Goal: Transaction & Acquisition: Download file/media

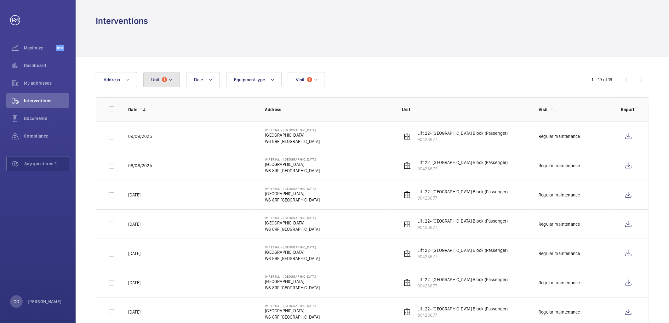
click at [173, 80] on mat-icon at bounding box center [170, 80] width 5 height 8
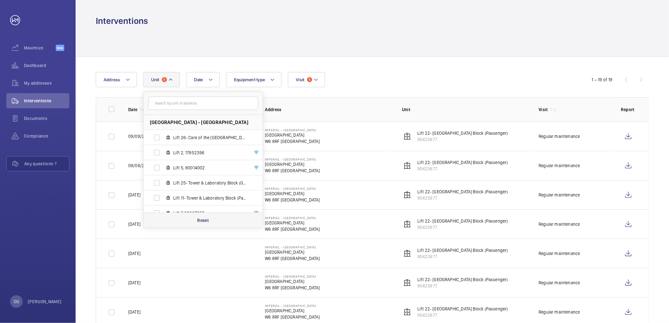
click at [188, 216] on div "Reset" at bounding box center [203, 220] width 119 height 15
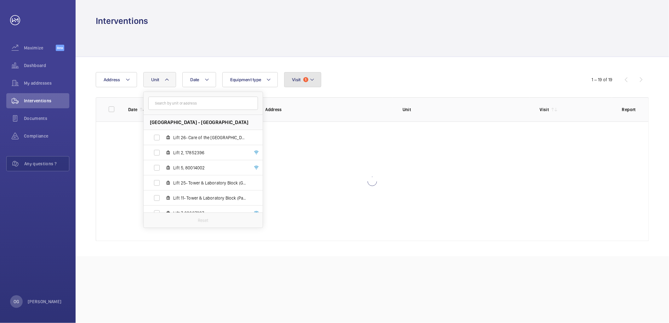
click at [300, 83] on button "Visit 1" at bounding box center [302, 79] width 37 height 15
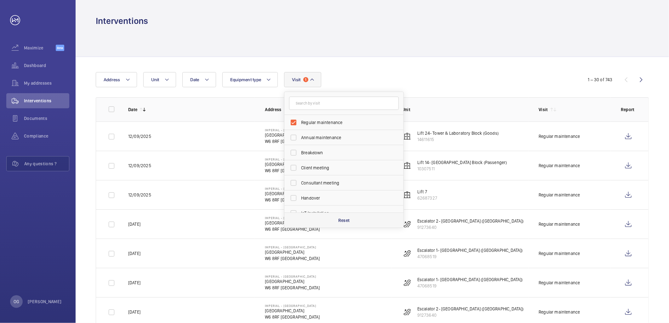
click at [341, 224] on div "Reset" at bounding box center [343, 220] width 119 height 15
checkbox input "false"
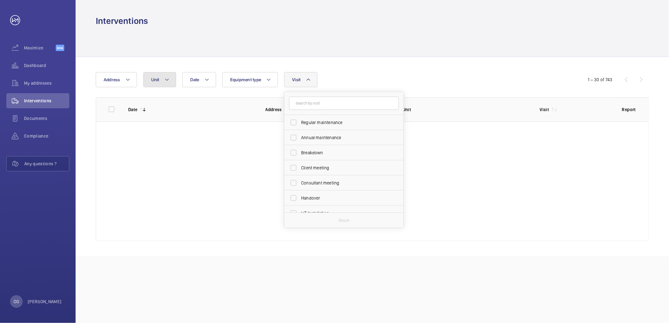
click at [166, 83] on button "Unit" at bounding box center [159, 79] width 33 height 15
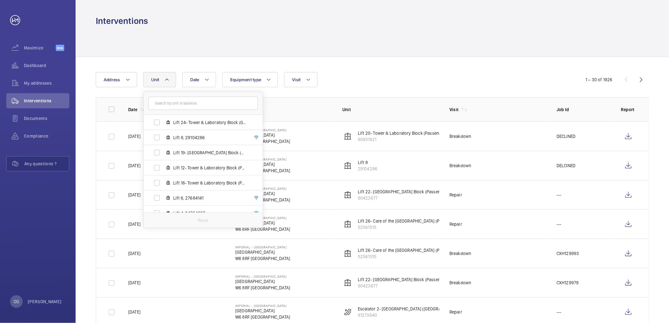
scroll to position [370, 0]
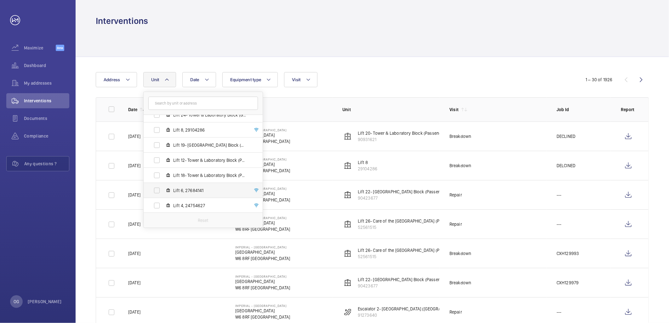
click at [179, 190] on span "Lift 6, 27684141" at bounding box center [209, 190] width 73 height 6
click at [163, 190] on input "Lift 6, 27684141" at bounding box center [157, 190] width 13 height 13
checkbox input "true"
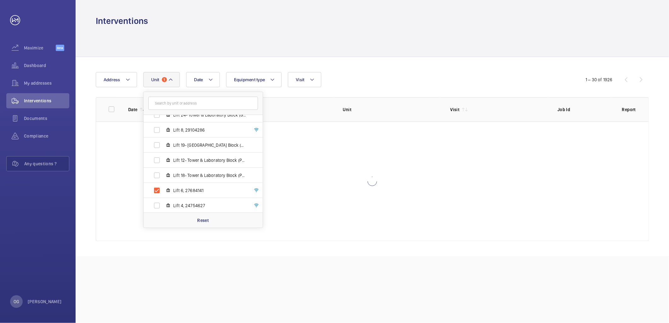
click at [436, 70] on div "Date Address Unit 1 [GEOGRAPHIC_DATA] - [GEOGRAPHIC_DATA] Lift 26- Care of the …" at bounding box center [372, 156] width 593 height 199
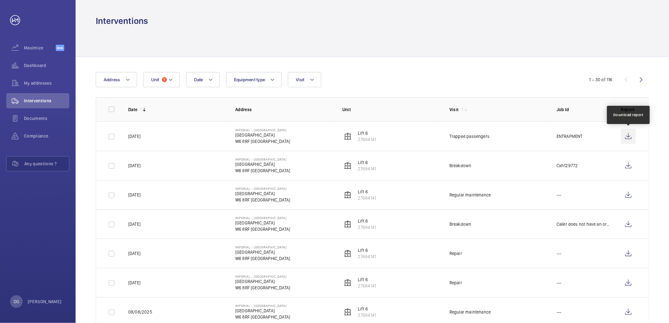
click at [632, 136] on wm-front-icon-button at bounding box center [628, 136] width 15 height 15
drag, startPoint x: 169, startPoint y: 80, endPoint x: 168, endPoint y: 89, distance: 9.2
click at [170, 80] on mat-icon at bounding box center [170, 80] width 5 height 8
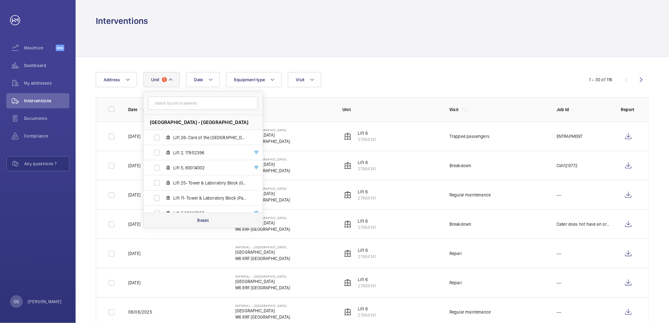
click at [185, 221] on div "Reset" at bounding box center [203, 220] width 119 height 15
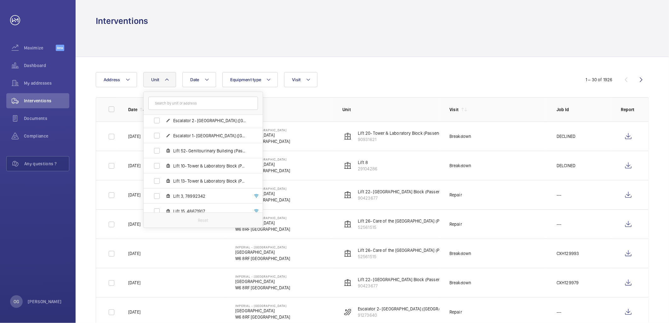
scroll to position [220, 0]
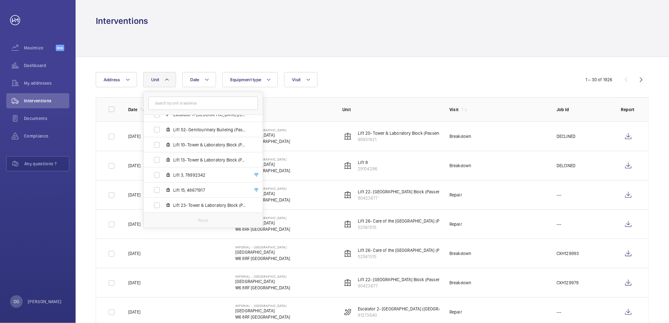
drag, startPoint x: 392, startPoint y: 45, endPoint x: 401, endPoint y: 112, distance: 67.4
click at [392, 45] on div at bounding box center [372, 42] width 553 height 30
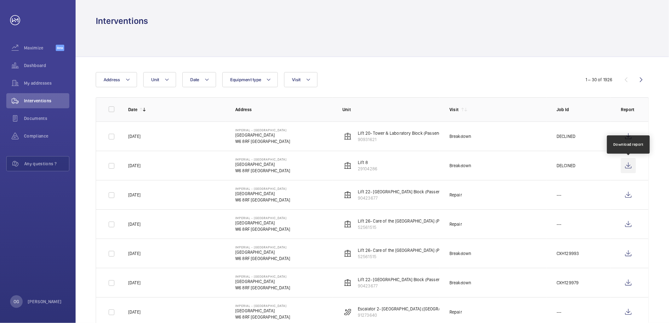
click at [629, 165] on wm-front-icon-button at bounding box center [628, 165] width 15 height 15
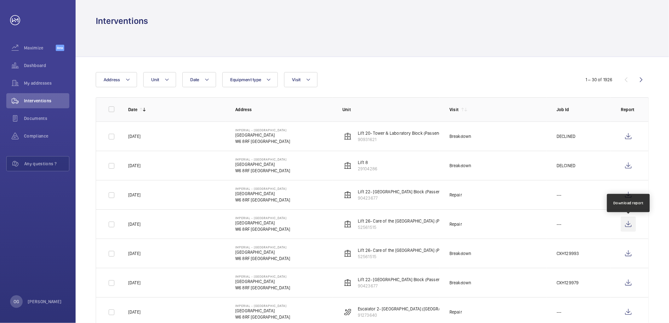
click at [627, 225] on wm-front-icon-button at bounding box center [628, 224] width 15 height 15
click at [633, 196] on wm-front-icon-button at bounding box center [628, 194] width 15 height 15
